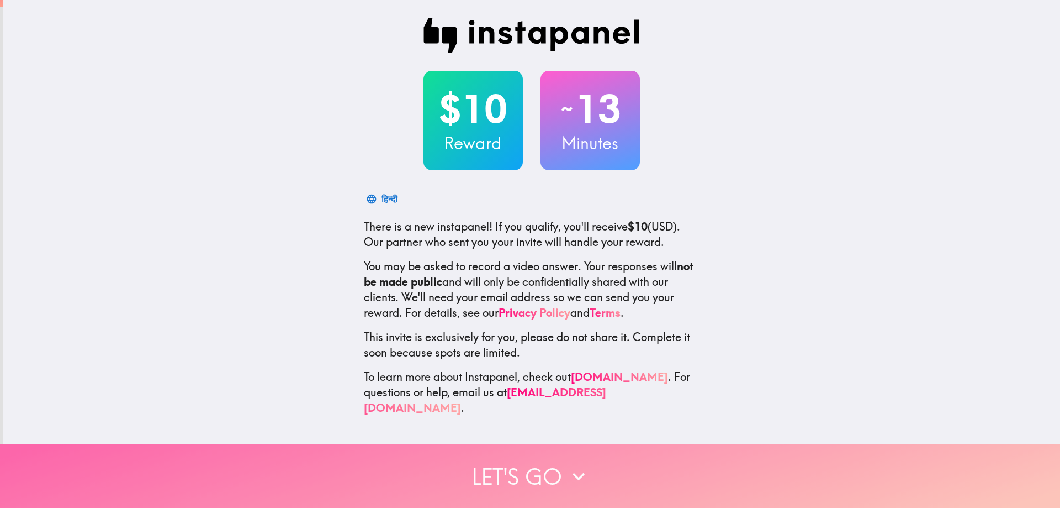
click at [524, 466] on button "Let's go" at bounding box center [530, 476] width 1060 height 64
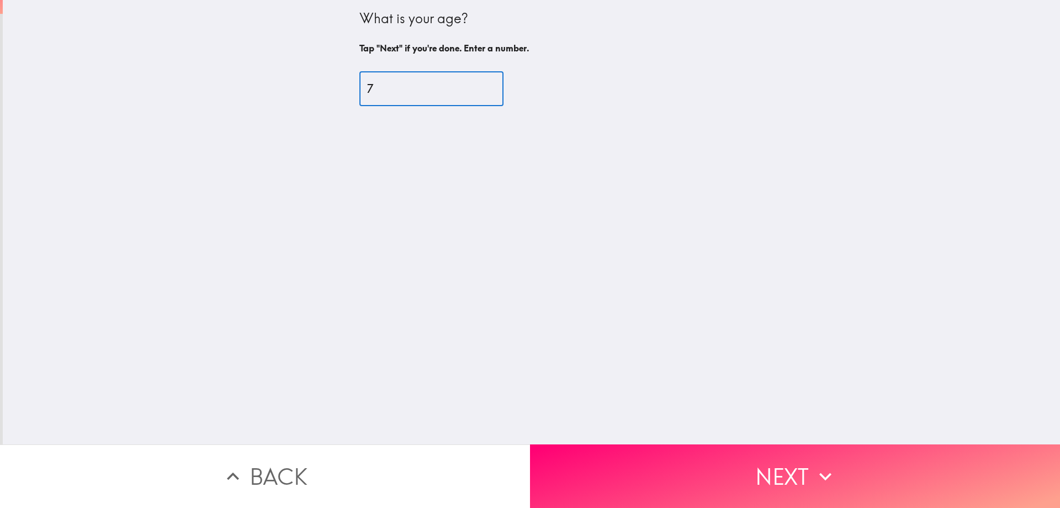
click at [430, 90] on input "7" at bounding box center [432, 89] width 144 height 34
click at [428, 91] on input "39" at bounding box center [432, 89] width 144 height 34
click at [472, 87] on input "76" at bounding box center [432, 89] width 144 height 34
drag, startPoint x: 472, startPoint y: 87, endPoint x: 456, endPoint y: 94, distance: 17.8
click at [456, 94] on input "76" at bounding box center [432, 89] width 144 height 34
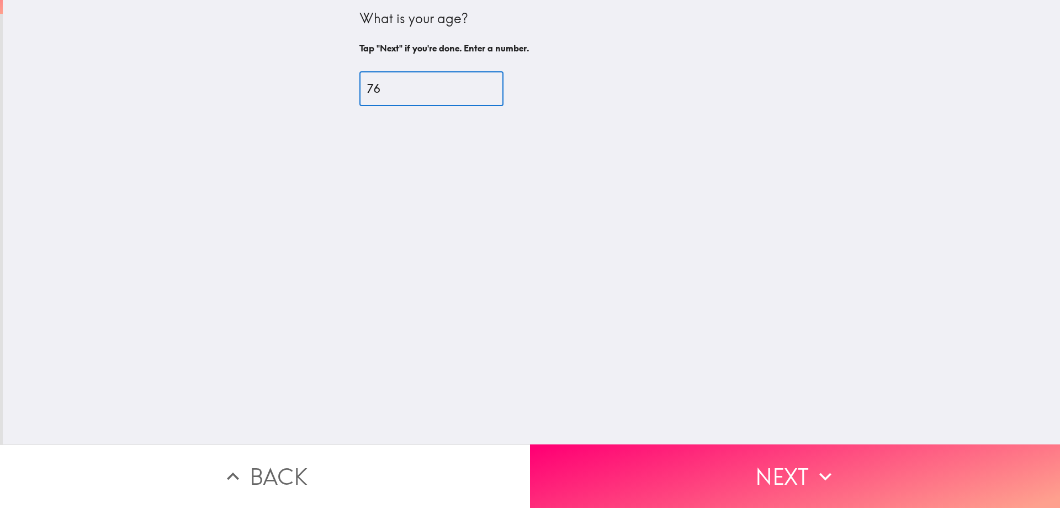
click at [478, 95] on input "76" at bounding box center [432, 89] width 144 height 34
type input "75"
click at [475, 96] on input "75" at bounding box center [432, 89] width 144 height 34
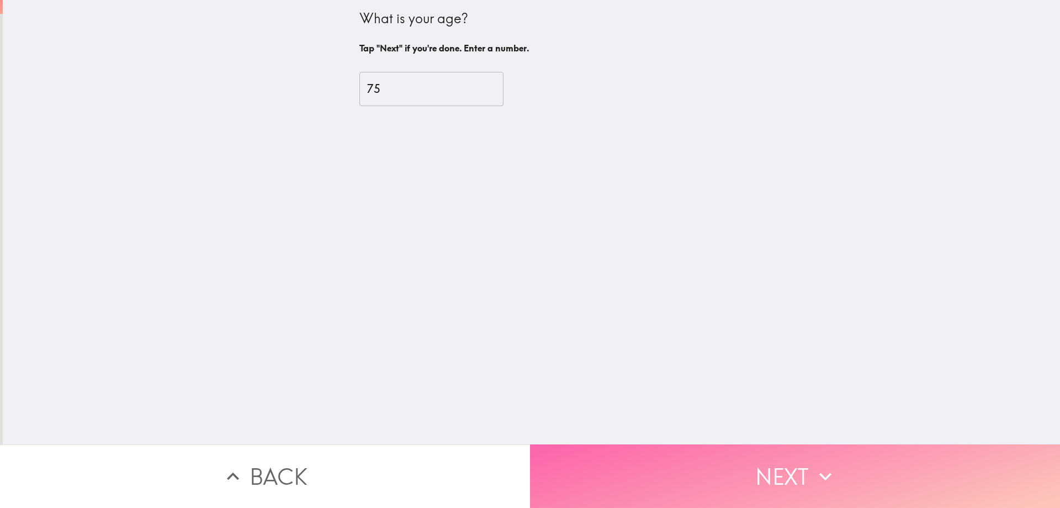
click at [773, 469] on button "Next" at bounding box center [795, 476] width 530 height 64
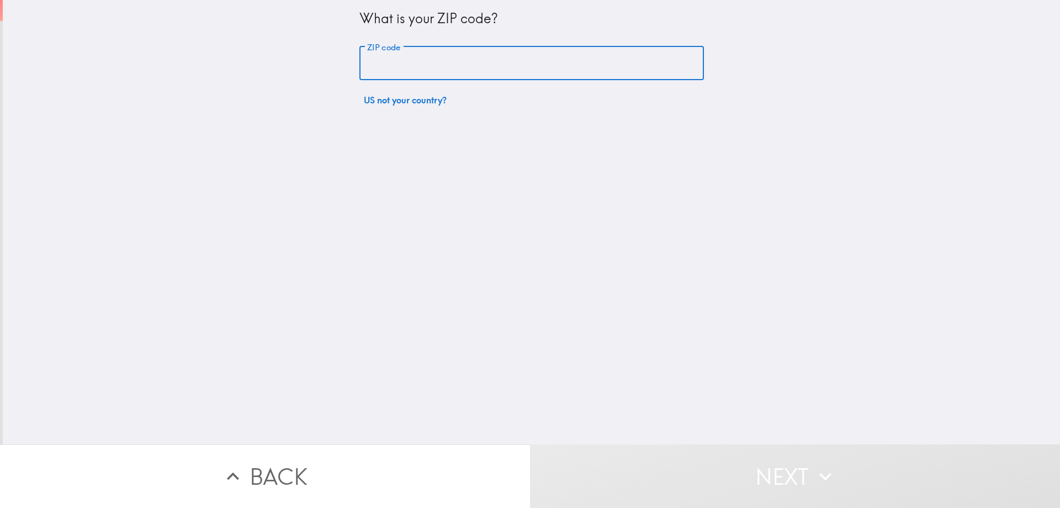
click at [483, 70] on input "ZIP code" at bounding box center [532, 63] width 345 height 34
type input "97355"
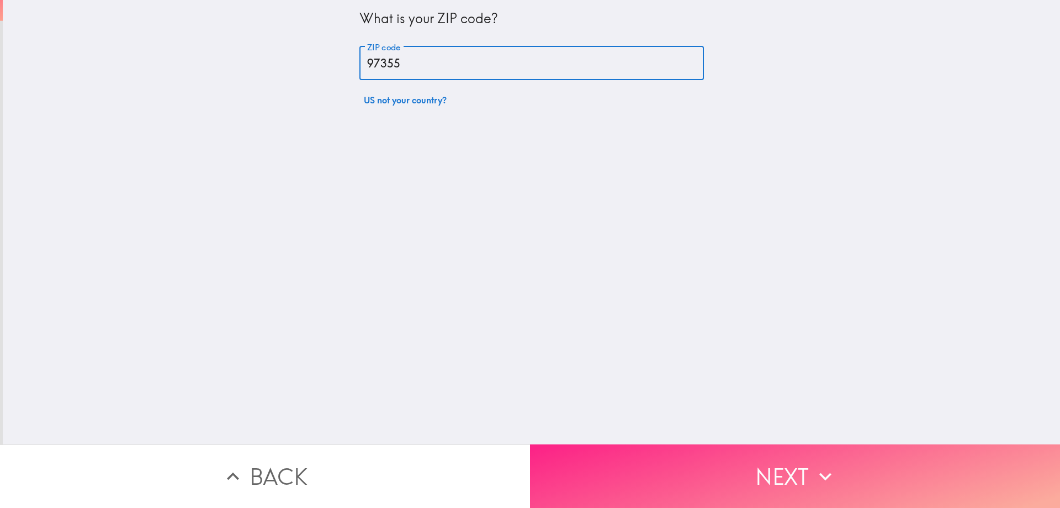
click at [818, 482] on button "Next" at bounding box center [795, 476] width 530 height 64
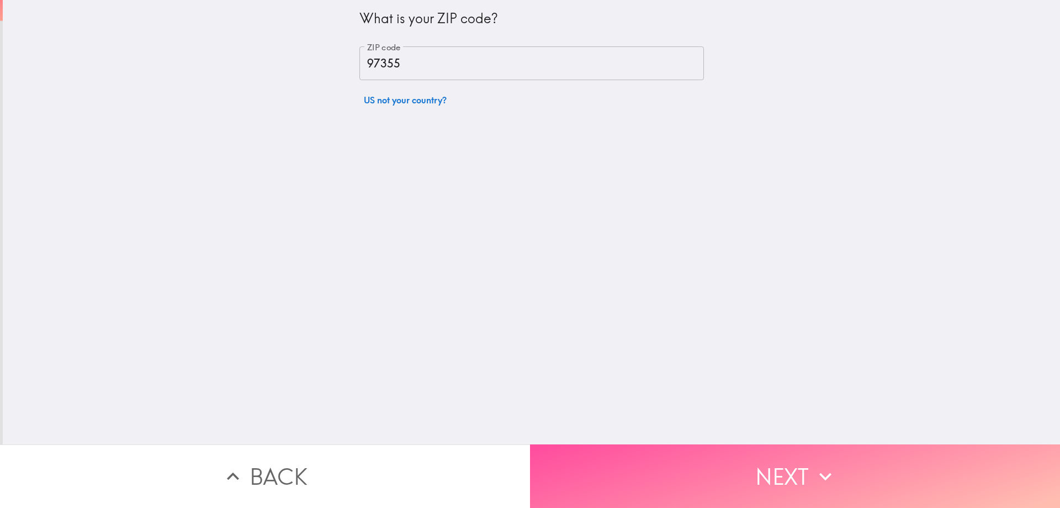
click at [800, 468] on button "Next" at bounding box center [795, 476] width 530 height 64
